Goal: Task Accomplishment & Management: Complete application form

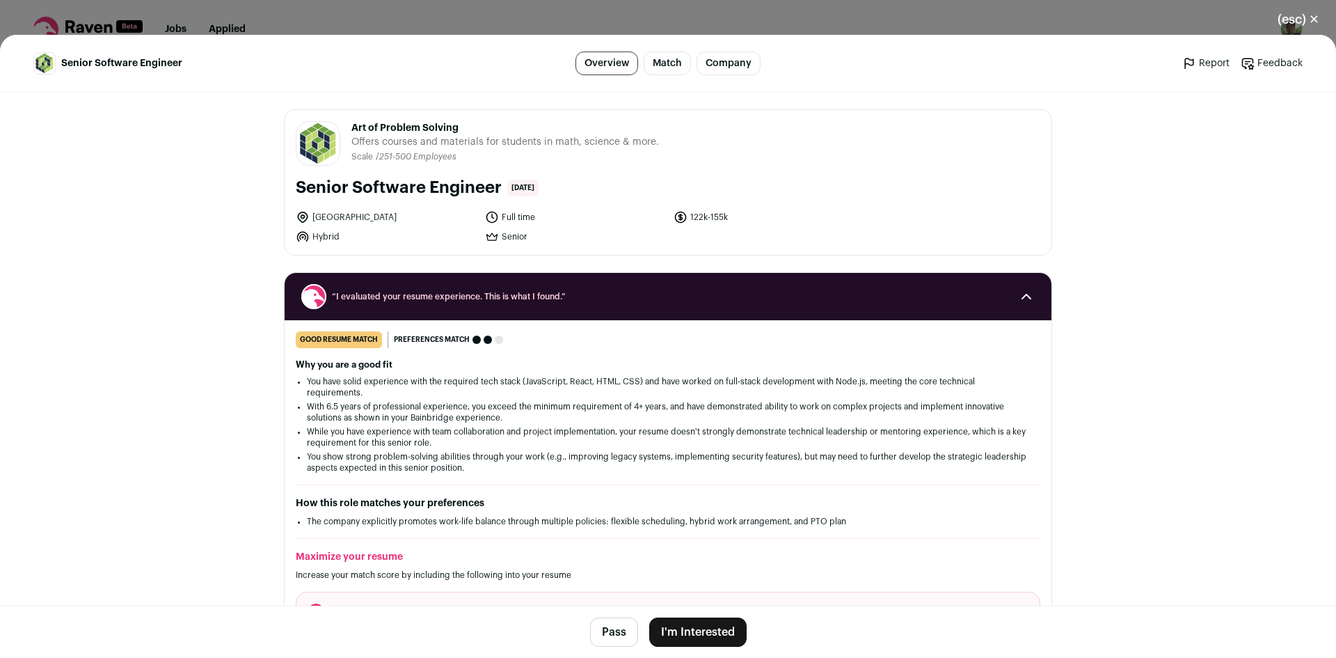
drag, startPoint x: 346, startPoint y: 126, endPoint x: 473, endPoint y: 123, distance: 127.4
click at [473, 123] on header "Art of Problem Solving [DOMAIN_NAME] Public / Private Private Valuation Unknown…" at bounding box center [668, 143] width 745 height 45
copy span "Art of Problem Solving"
click at [695, 630] on button "I'm Interested" at bounding box center [697, 631] width 97 height 29
click at [1295, 18] on button "(esc) ✕" at bounding box center [1298, 19] width 75 height 31
